Goal: Task Accomplishment & Management: Use online tool/utility

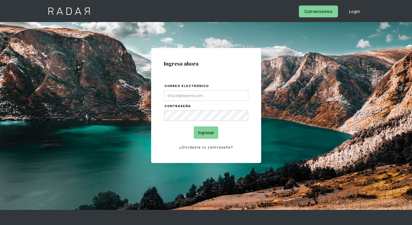
type input "[EMAIL_ADDRESS][PERSON_NAME][DOMAIN_NAME]"
click at [206, 132] on input "Ingresar" at bounding box center [206, 132] width 25 height 12
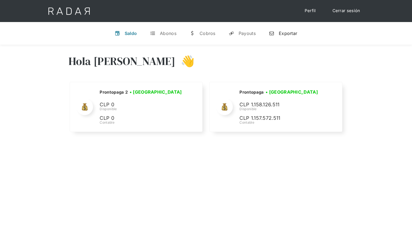
click at [283, 33] on div "Exportar" at bounding box center [288, 34] width 18 height 6
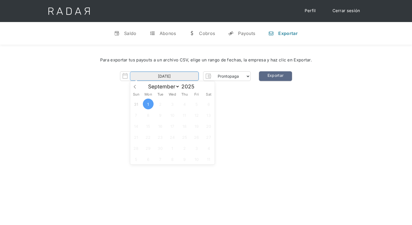
click at [164, 76] on input "01-09-2025" at bounding box center [164, 76] width 69 height 9
click at [164, 76] on input "[DATE]" at bounding box center [164, 76] width 69 height 9
click at [135, 85] on icon at bounding box center [135, 87] width 4 height 4
select select "7"
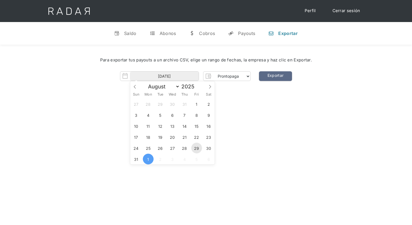
click at [197, 148] on span "29" at bounding box center [196, 148] width 11 height 11
click at [209, 148] on span "30" at bounding box center [208, 148] width 11 height 11
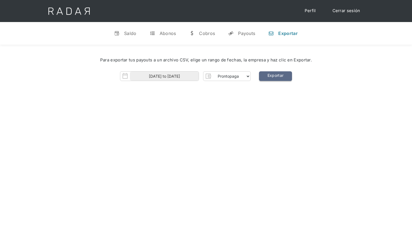
click at [275, 76] on link "Exportar" at bounding box center [275, 76] width 33 height 10
click at [124, 77] on img "Form" at bounding box center [125, 76] width 10 height 10
click at [126, 77] on img "Form" at bounding box center [125, 76] width 10 height 10
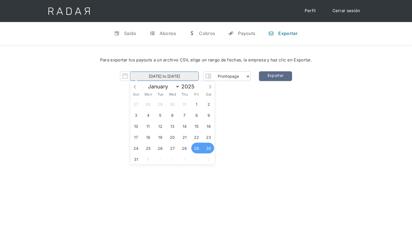
click at [146, 77] on input "29-08-2025 to 30-08-2025" at bounding box center [164, 76] width 69 height 9
click at [197, 148] on span "29" at bounding box center [196, 148] width 11 height 11
click at [207, 148] on span "30" at bounding box center [208, 148] width 11 height 11
type input "29-08-2025 to 30-08-2025"
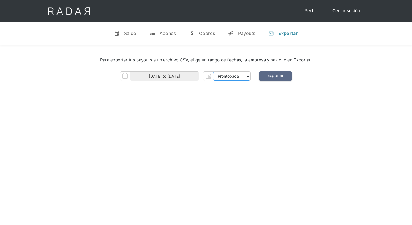
click at [248, 77] on select "Prontopaga Prontopaga 2" at bounding box center [231, 76] width 37 height 9
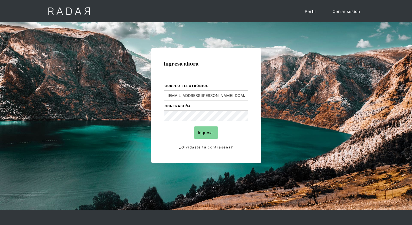
click at [206, 132] on input "Ingresar" at bounding box center [206, 132] width 25 height 12
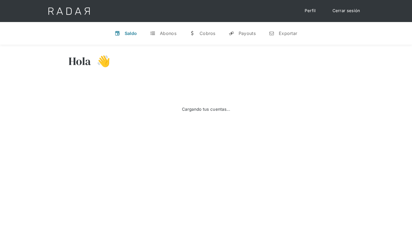
select select "8"
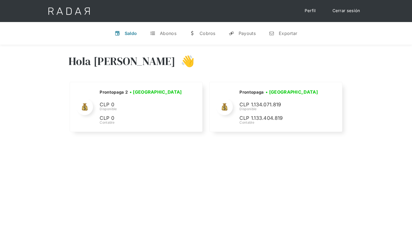
select select "prontopaga"
click at [283, 33] on div "Exportar" at bounding box center [288, 34] width 18 height 6
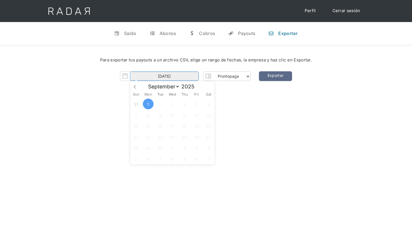
click at [164, 76] on input "01-09-2025" at bounding box center [164, 76] width 69 height 9
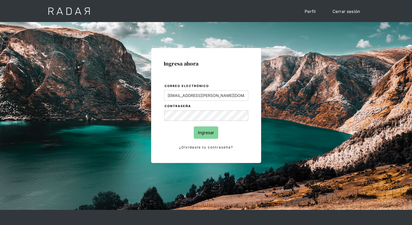
click at [206, 132] on input "Ingresar" at bounding box center [206, 132] width 25 height 12
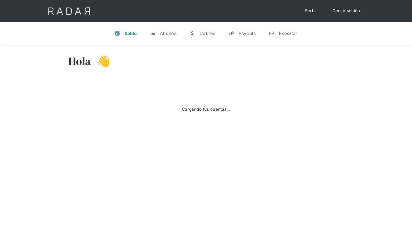
select select "8"
select select "prontopaga"
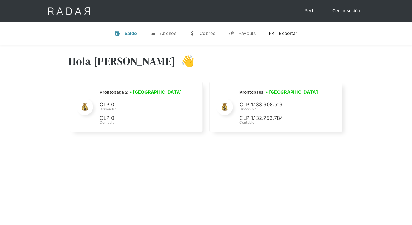
click at [283, 33] on div "Exportar" at bounding box center [288, 34] width 18 height 6
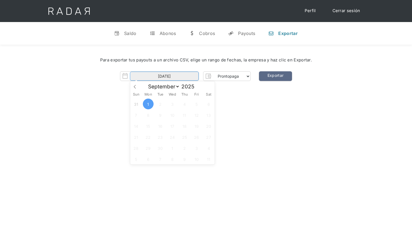
click at [164, 76] on input "01-09-2025" at bounding box center [164, 76] width 69 height 9
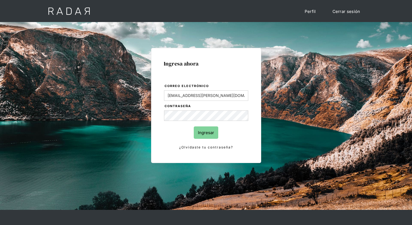
click at [206, 132] on input "Ingresar" at bounding box center [206, 132] width 25 height 12
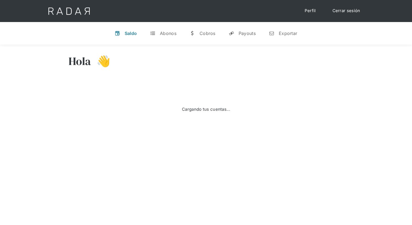
select select "prontopaga"
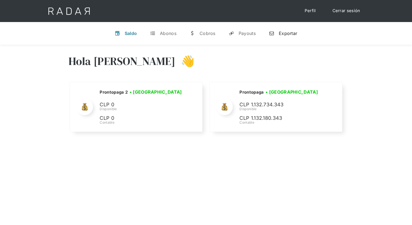
click at [283, 33] on div "Exportar" at bounding box center [288, 34] width 18 height 6
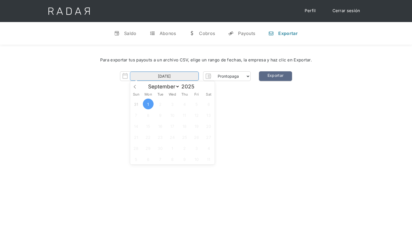
click at [164, 76] on input "01-09-2025" at bounding box center [164, 76] width 69 height 9
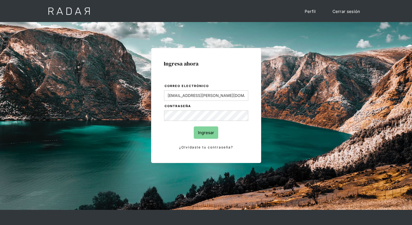
click at [206, 132] on input "Ingresar" at bounding box center [206, 132] width 25 height 12
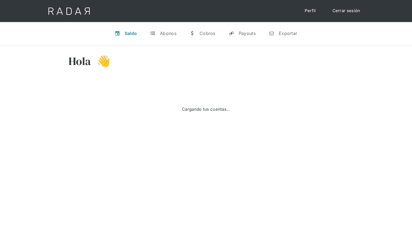
select select "8"
select select "prontopaga"
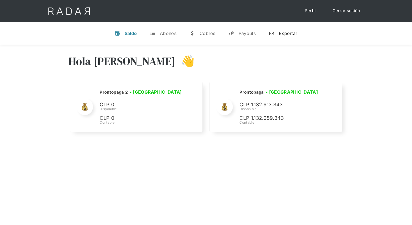
click at [283, 33] on div "Exportar" at bounding box center [288, 34] width 18 height 6
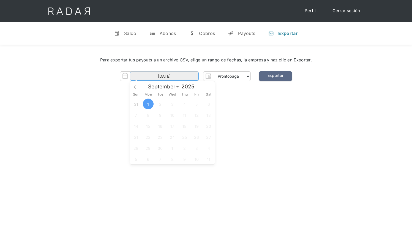
click at [164, 76] on input "[DATE]" at bounding box center [164, 76] width 69 height 9
